Goal: Register for event/course

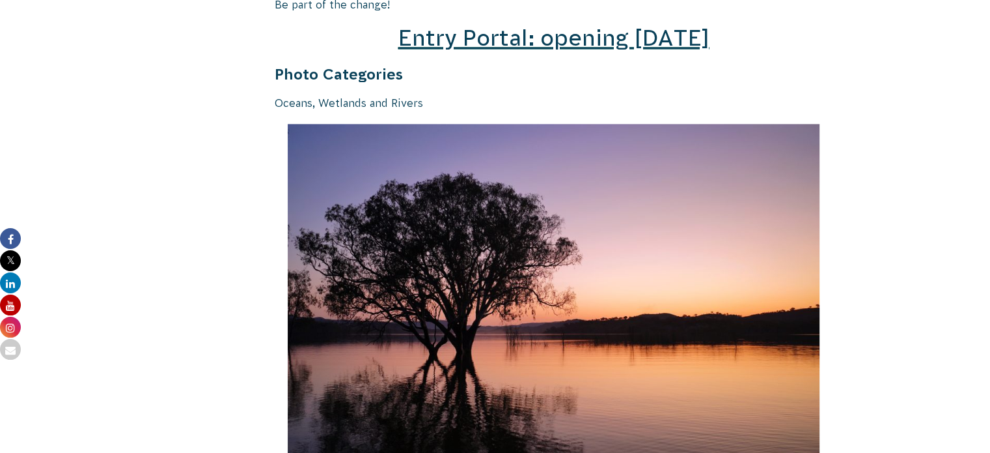
scroll to position [1888, 0]
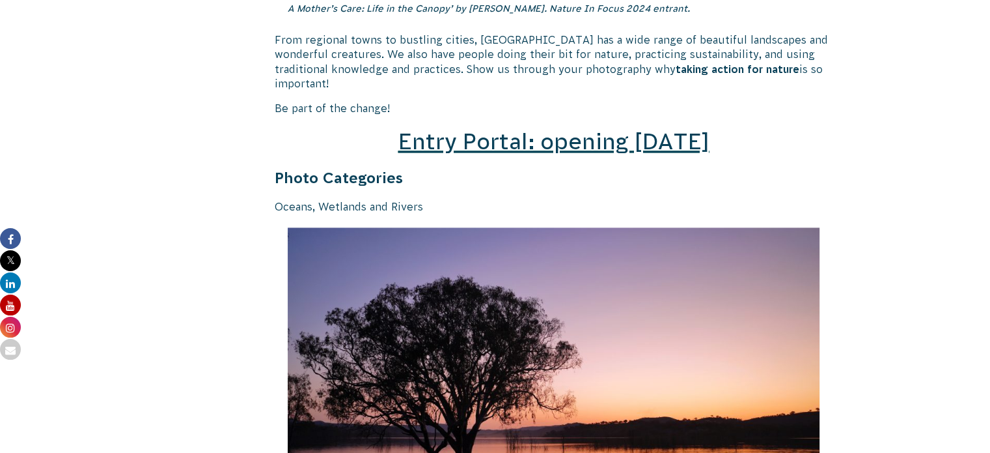
click at [570, 132] on span "Entry Portal: opening [DATE]" at bounding box center [553, 141] width 311 height 25
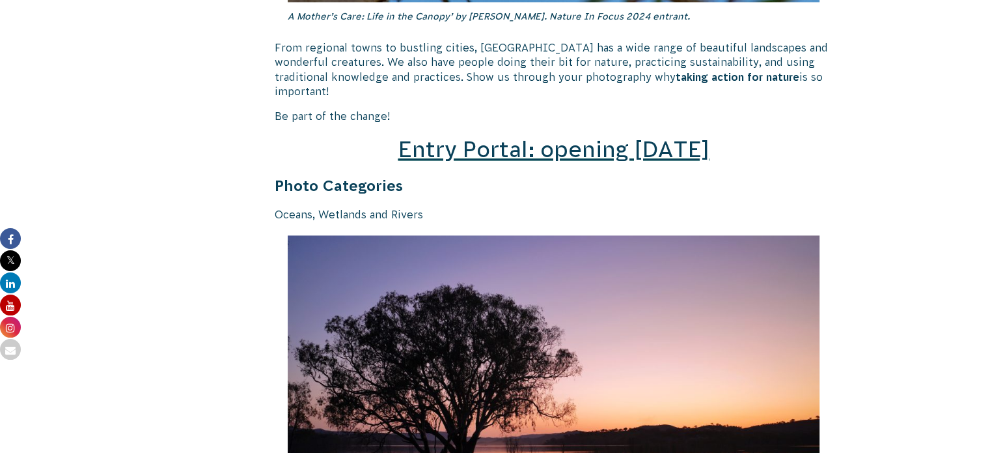
scroll to position [1888, 0]
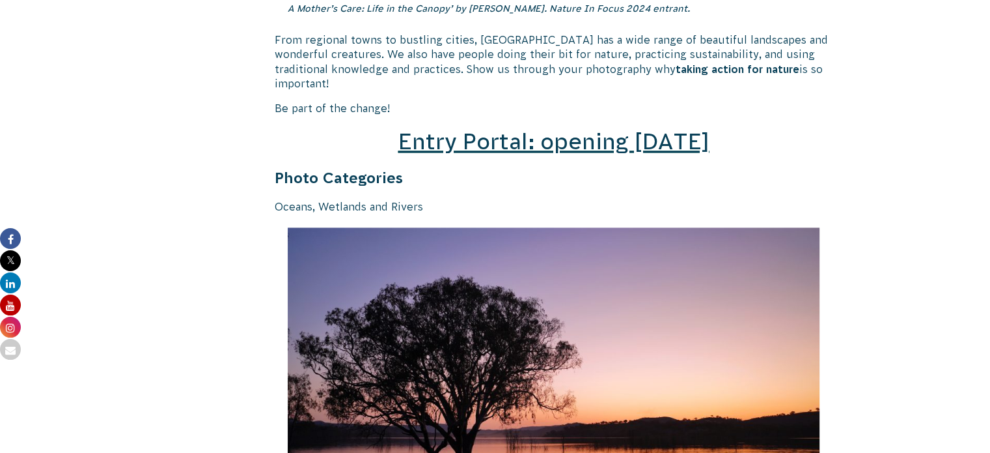
click at [503, 133] on span "Entry Portal: opening [DATE]" at bounding box center [553, 141] width 311 height 25
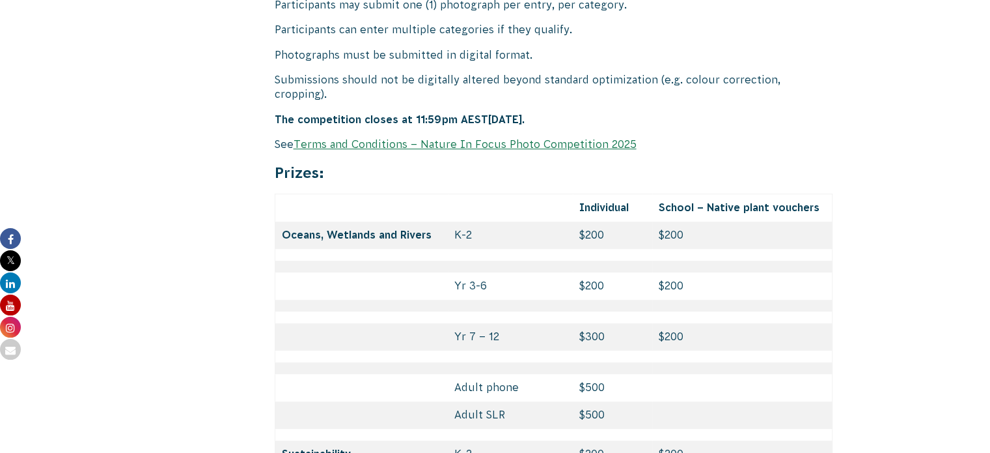
scroll to position [5151, 0]
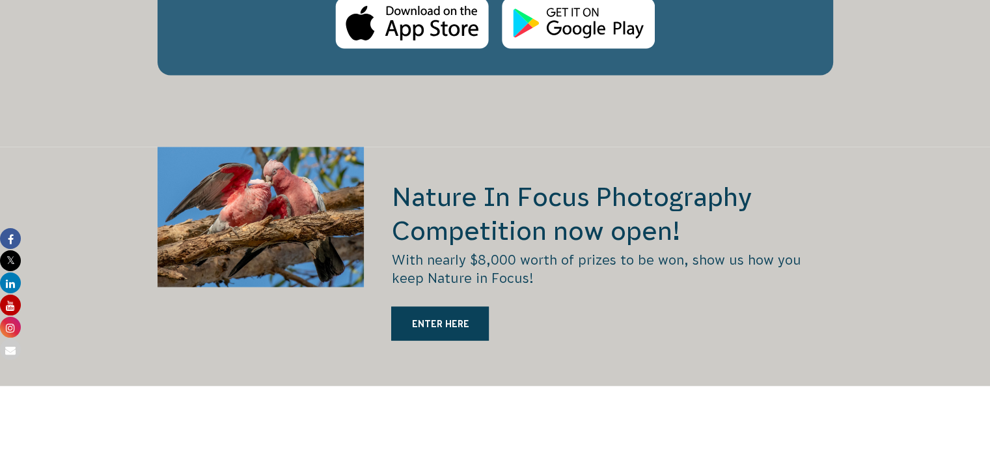
scroll to position [2344, 0]
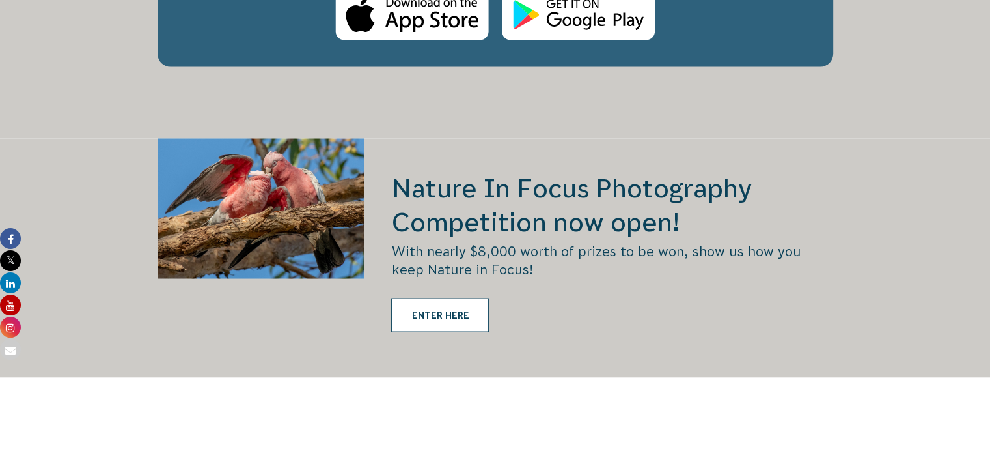
click at [440, 298] on link "ENTER HERE" at bounding box center [440, 315] width 98 height 34
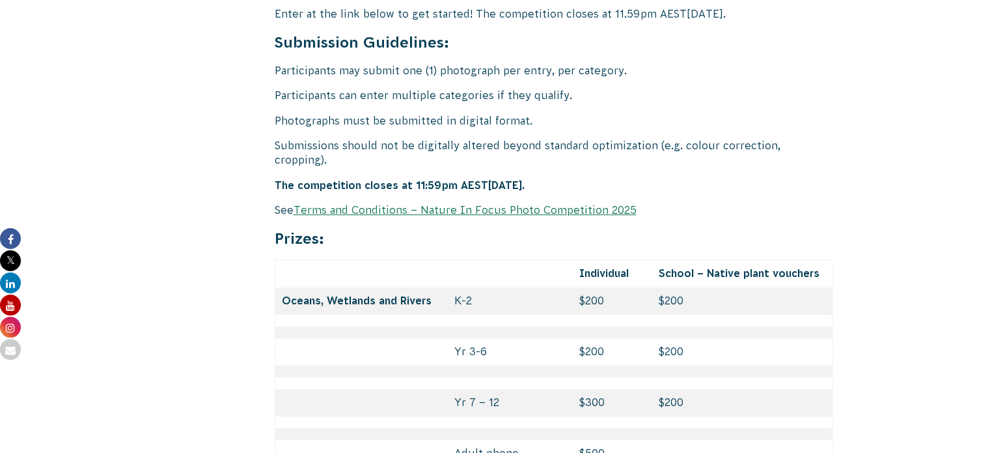
scroll to position [5404, 0]
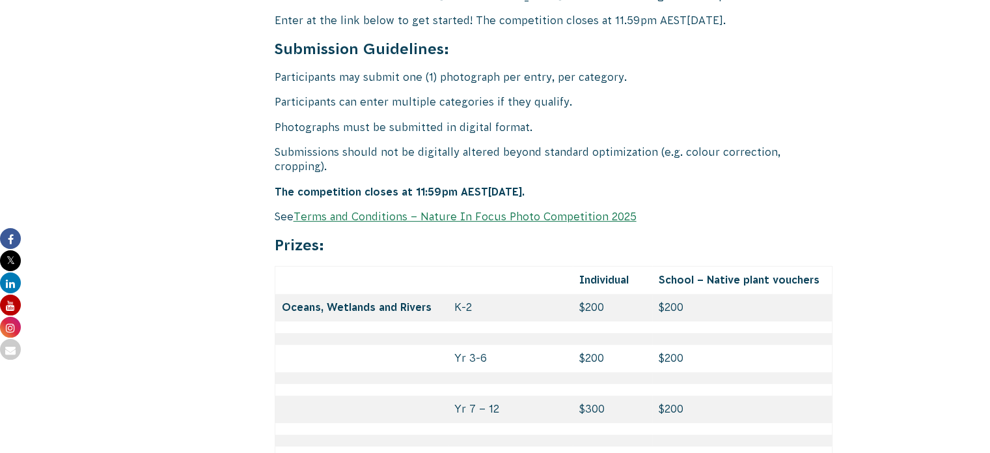
click at [490, 209] on p "See Terms and Conditions – Nature In Focus Photo Competition 2025" at bounding box center [554, 216] width 559 height 14
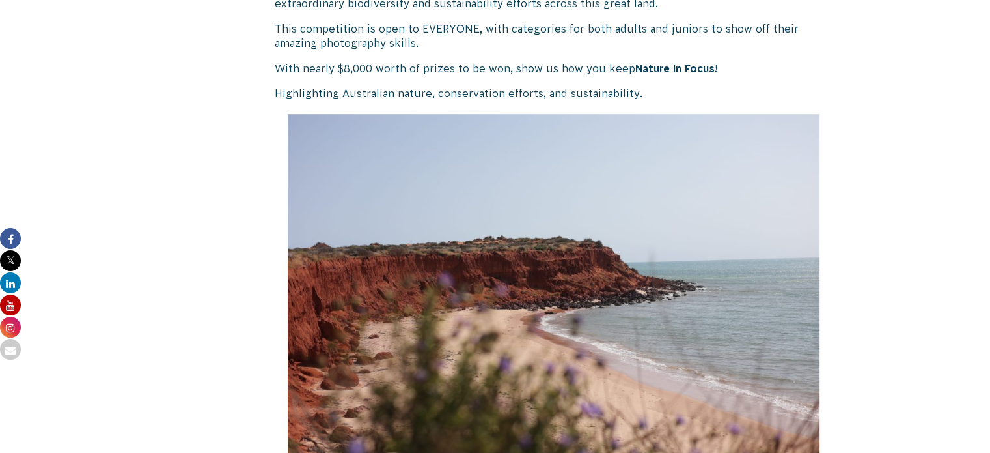
scroll to position [586, 0]
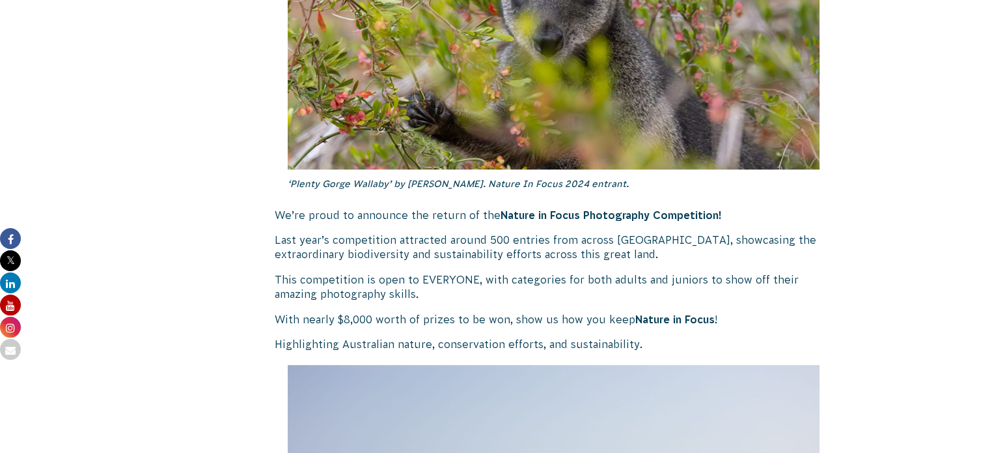
click at [578, 214] on strong "Nature in Focus Photography Competition!" at bounding box center [611, 215] width 221 height 12
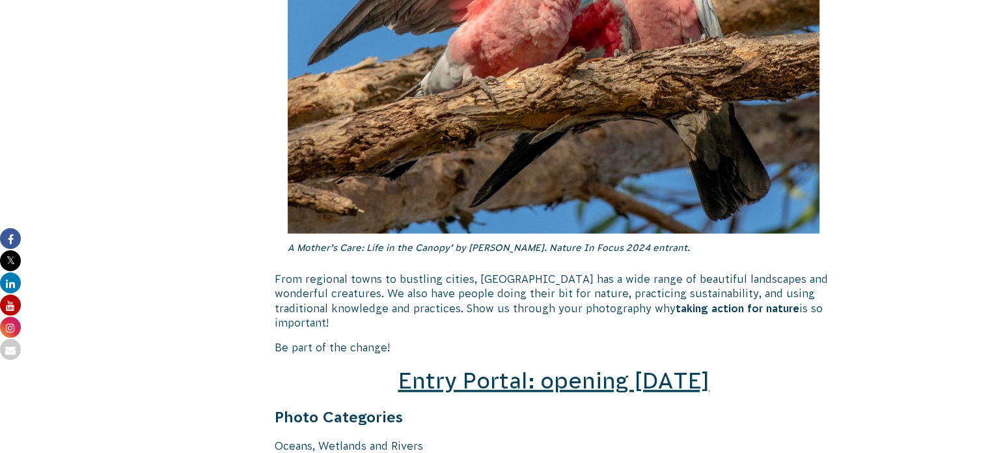
scroll to position [1823, 0]
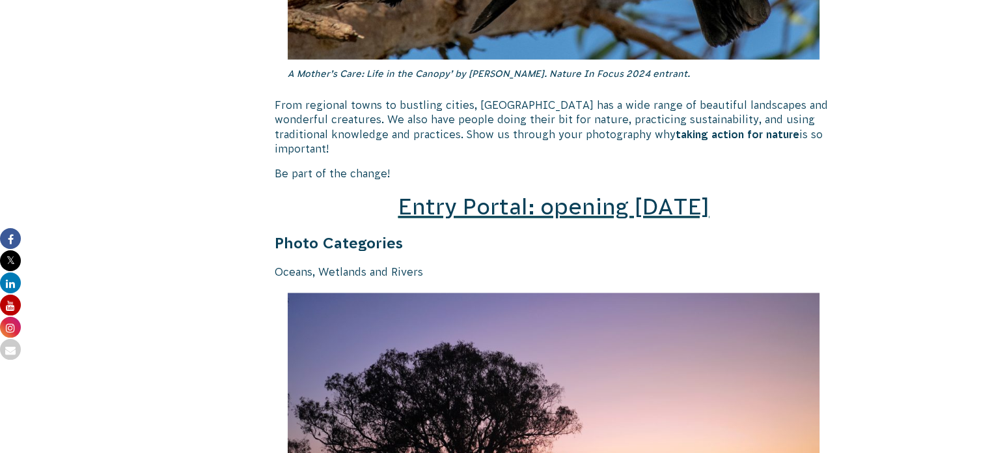
click at [544, 194] on span "Entry Portal: opening [DATE]" at bounding box center [553, 206] width 311 height 25
